Goal: Task Accomplishment & Management: Use online tool/utility

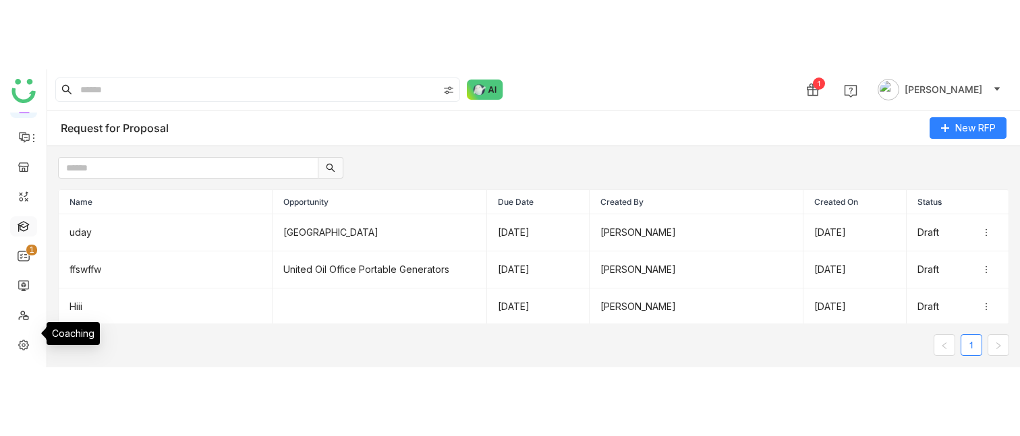
scroll to position [152, 0]
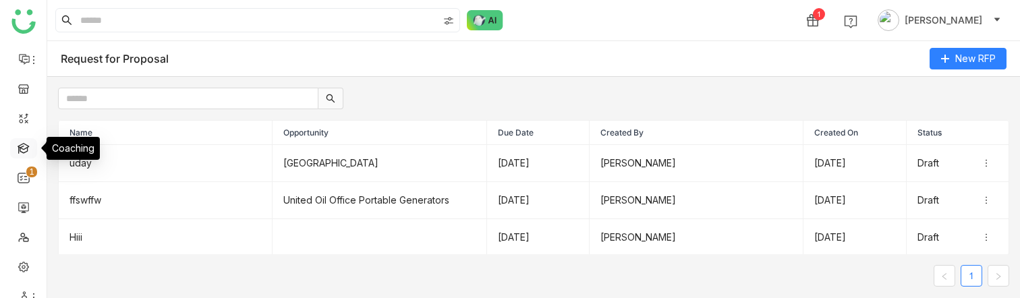
click at [27, 142] on link at bounding box center [24, 147] width 12 height 11
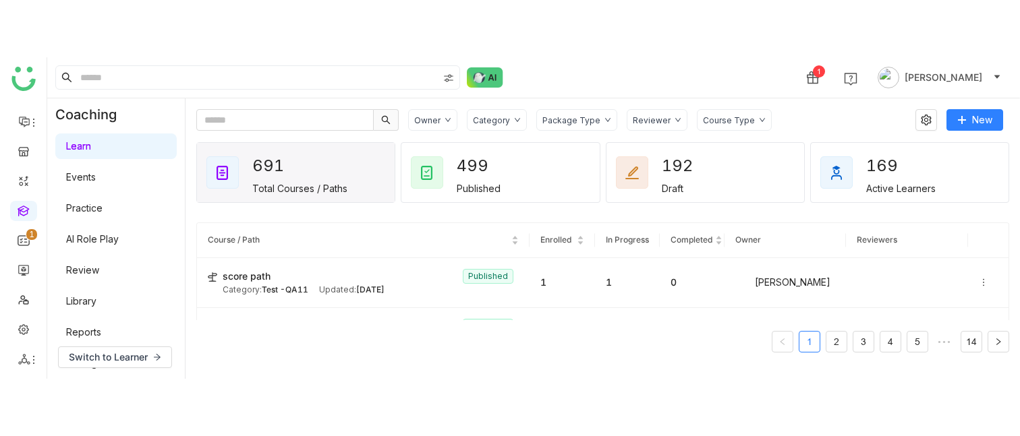
scroll to position [32, 0]
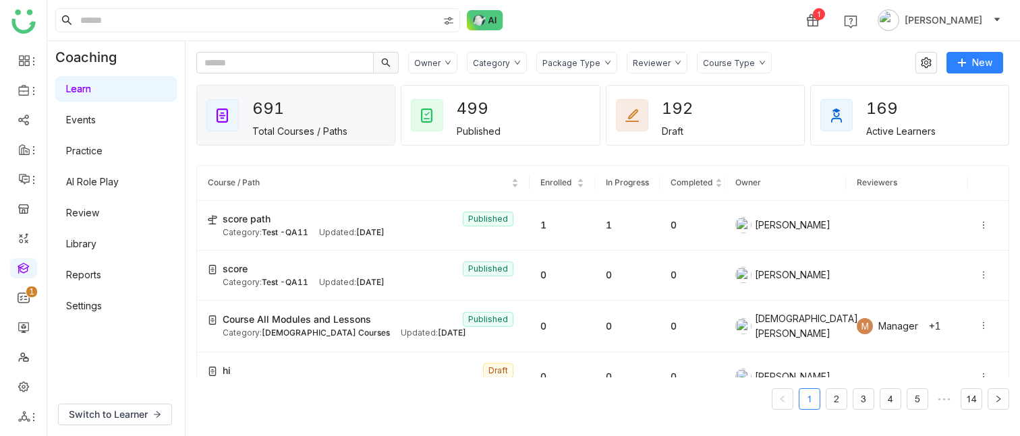
click at [126, 297] on div "Switch to Learner" at bounding box center [116, 414] width 138 height 43
click at [125, 297] on span "Switch to Learner" at bounding box center [108, 414] width 79 height 15
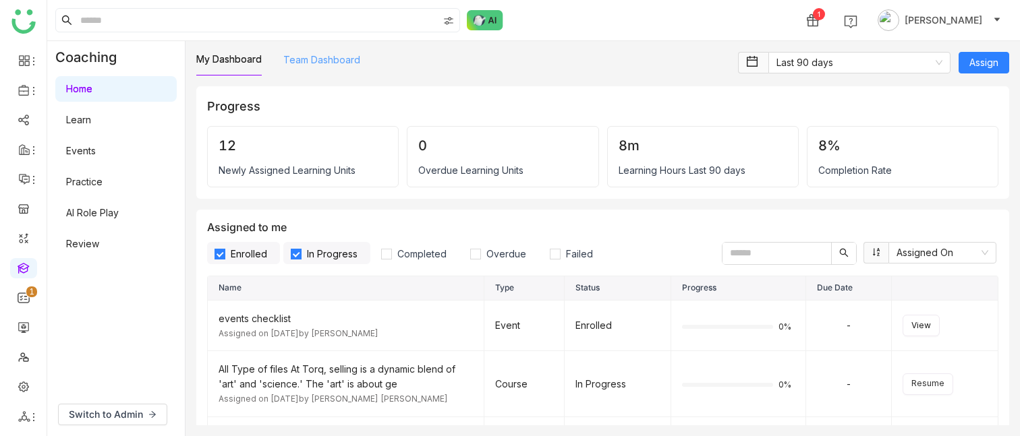
click at [355, 55] on link "Team Dashboard" at bounding box center [321, 59] width 77 height 11
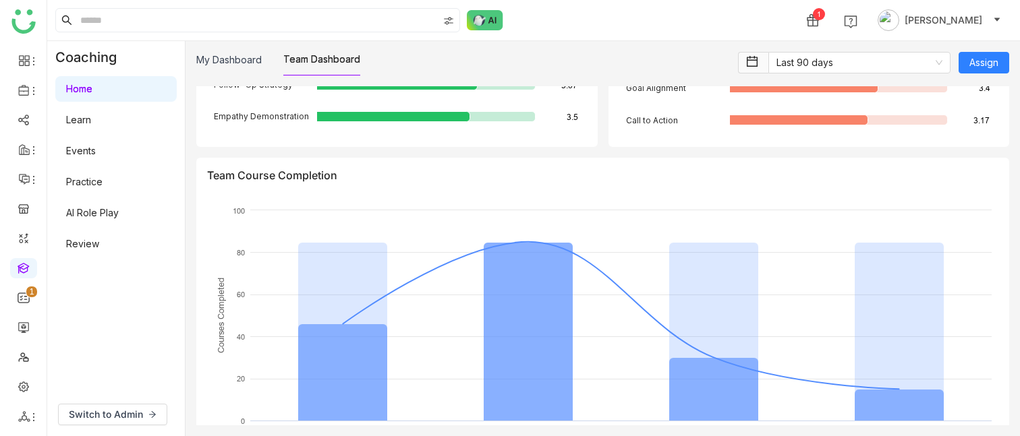
scroll to position [2630, 0]
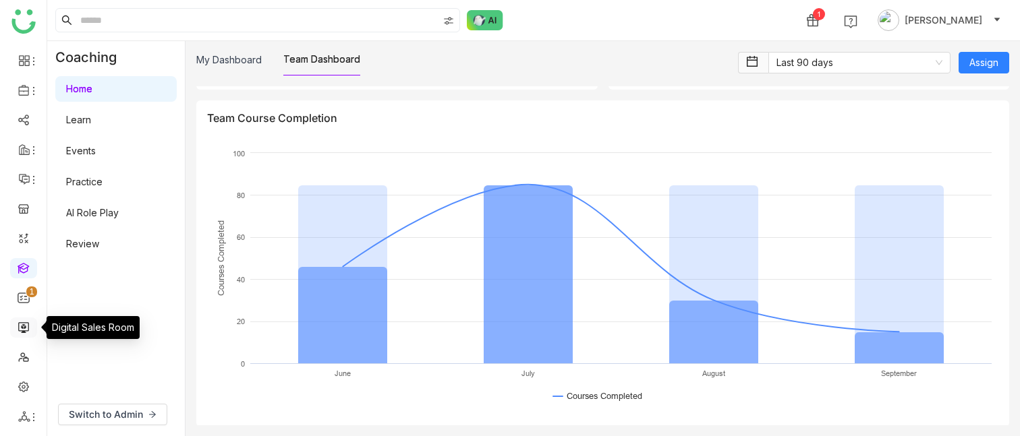
click at [22, 297] on link at bounding box center [24, 326] width 12 height 11
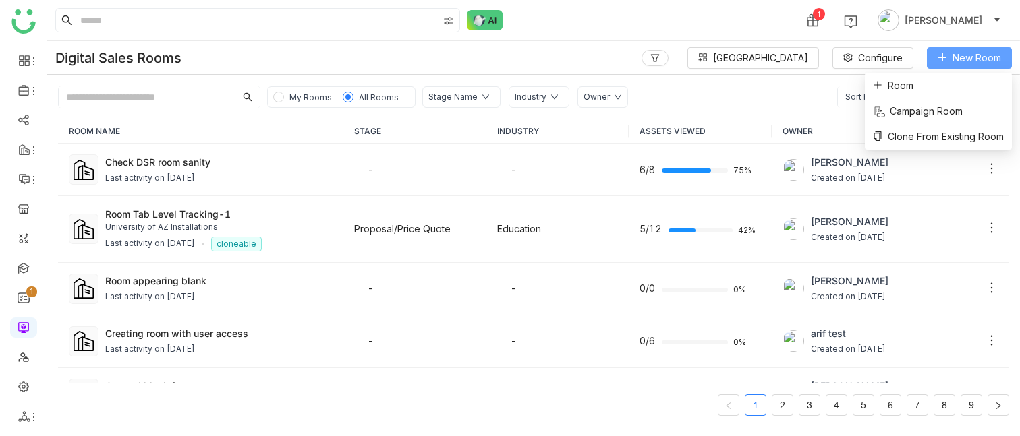
click at [976, 59] on span "New Room" at bounding box center [976, 58] width 49 height 15
click at [916, 79] on li "Room" at bounding box center [938, 86] width 147 height 26
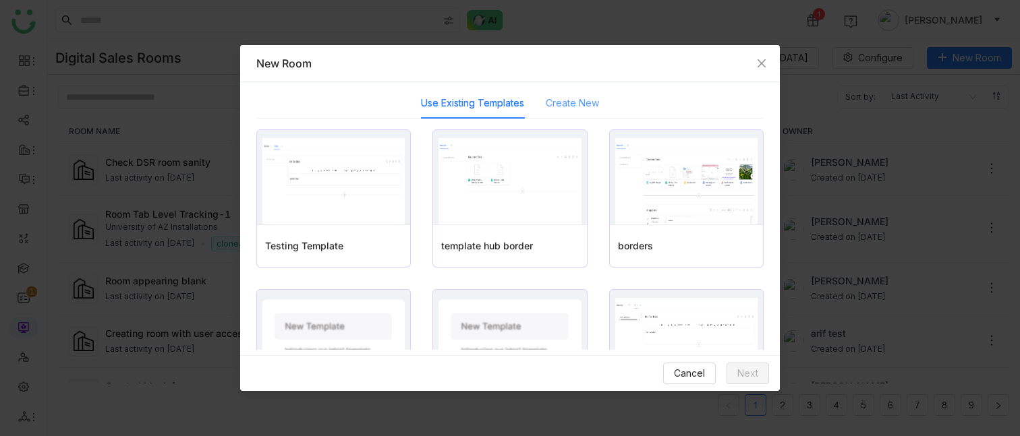
click at [583, 93] on div "Create New" at bounding box center [572, 103] width 53 height 31
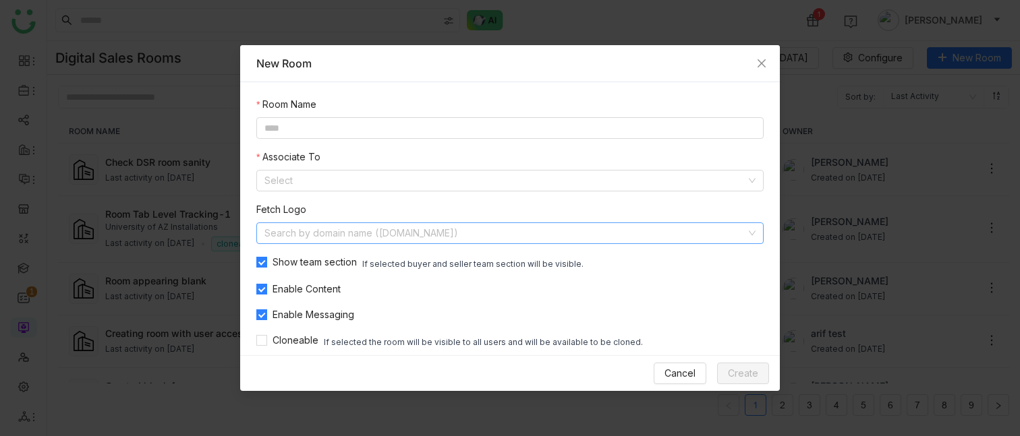
scroll to position [42, 0]
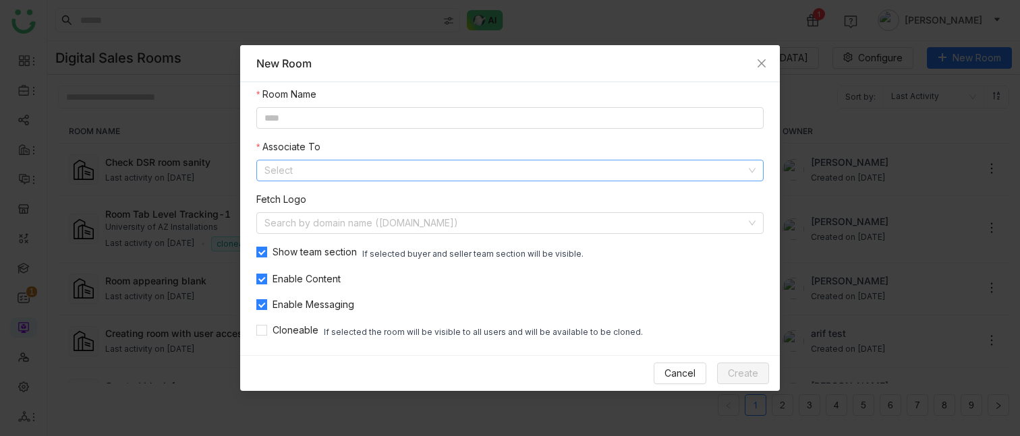
click at [387, 167] on input at bounding box center [504, 170] width 481 height 20
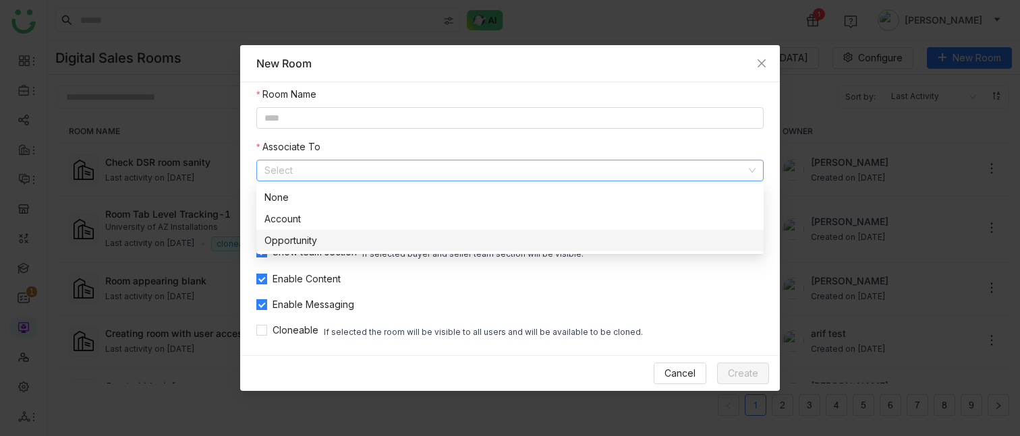
click at [328, 232] on nz-option-item "Opportunity" at bounding box center [509, 241] width 507 height 22
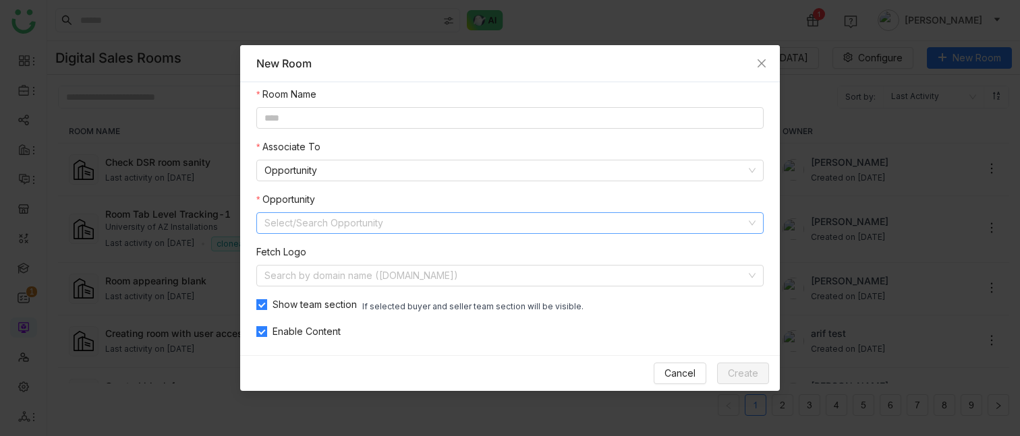
drag, startPoint x: 264, startPoint y: 223, endPoint x: 407, endPoint y: 226, distance: 142.3
click at [407, 226] on input at bounding box center [504, 223] width 481 height 20
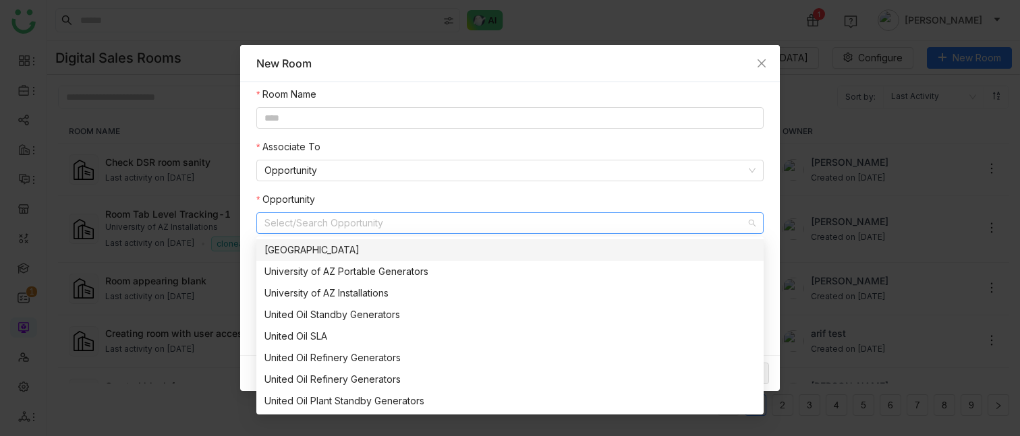
click at [411, 198] on nz-form-item "Opportunity Select/Search Opportunity" at bounding box center [509, 213] width 507 height 42
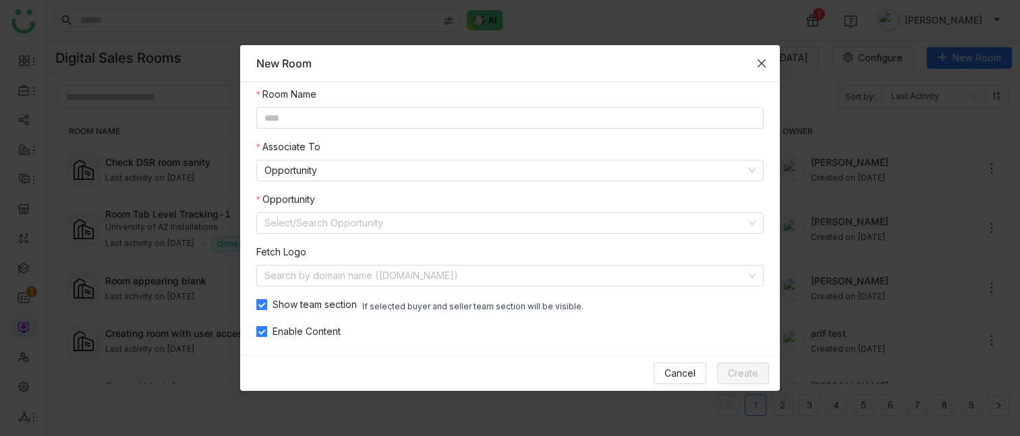
click at [759, 54] on span "Close" at bounding box center [761, 63] width 36 height 36
